Goal: Information Seeking & Learning: Check status

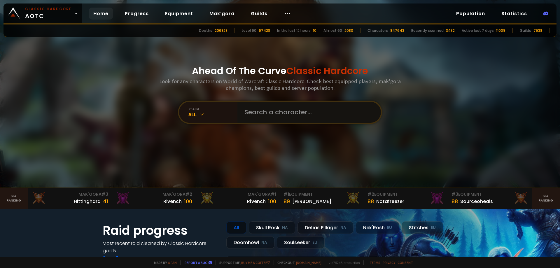
click at [262, 109] on input "text" at bounding box center [307, 112] width 133 height 21
paste input "Jazdingo"
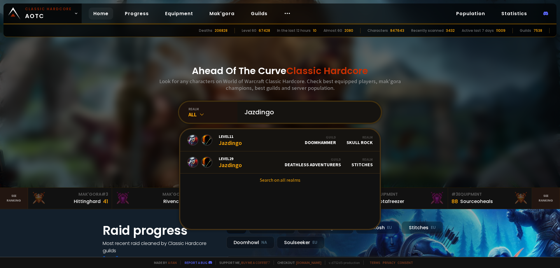
click at [260, 112] on input "Jazdingo" at bounding box center [307, 112] width 133 height 21
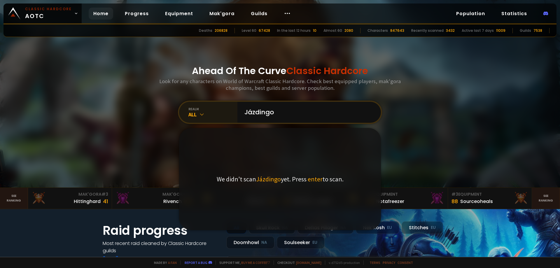
click at [191, 114] on div "All" at bounding box center [212, 114] width 49 height 7
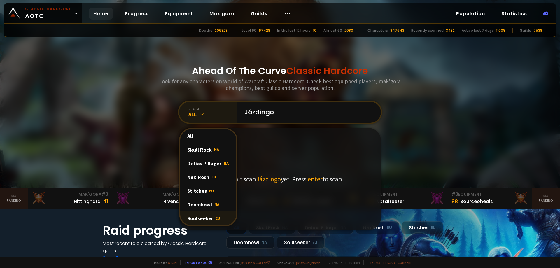
click at [204, 218] on div "Soulseeker EU" at bounding box center [208, 219] width 56 height 14
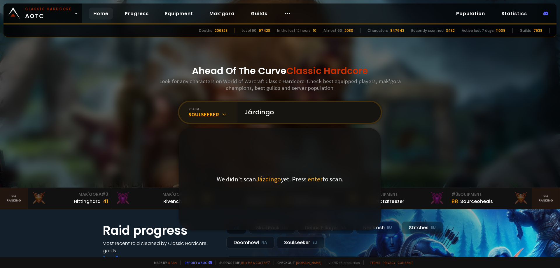
click at [285, 108] on input "Jázdingo" at bounding box center [307, 112] width 133 height 21
click at [250, 113] on input "Jázdingo" at bounding box center [307, 112] width 133 height 21
type input "Jazdingo"
click at [301, 117] on input "Jazdingo" at bounding box center [307, 112] width 133 height 21
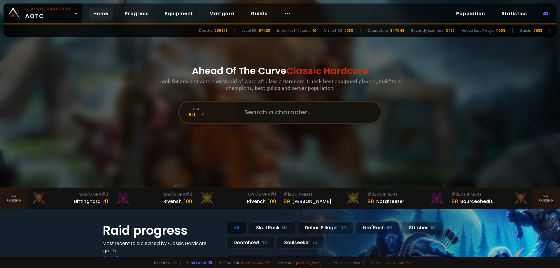
click at [275, 112] on input "text" at bounding box center [307, 112] width 133 height 21
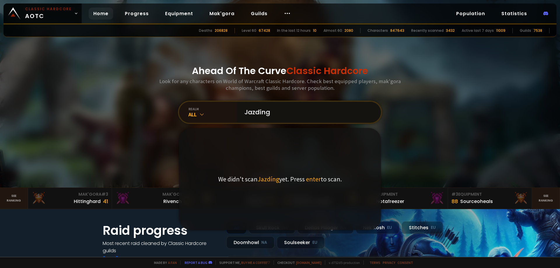
type input "Jazdíngo"
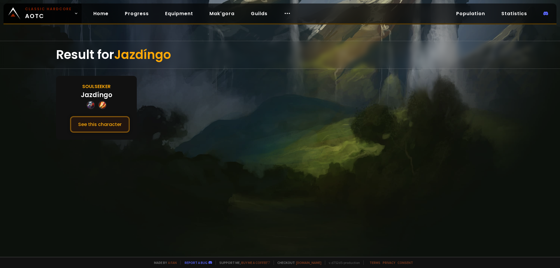
click at [108, 128] on button "See this character" at bounding box center [100, 124] width 60 height 17
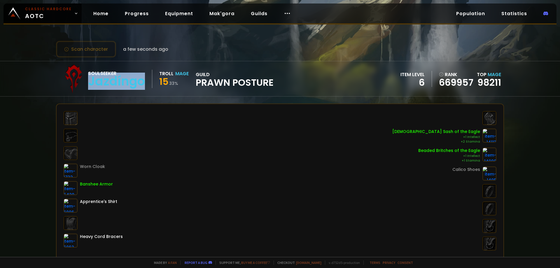
drag, startPoint x: 143, startPoint y: 83, endPoint x: 90, endPoint y: 84, distance: 52.5
click at [90, 84] on div "Jazdíngo" at bounding box center [116, 81] width 57 height 9
